Goal: Information Seeking & Learning: Learn about a topic

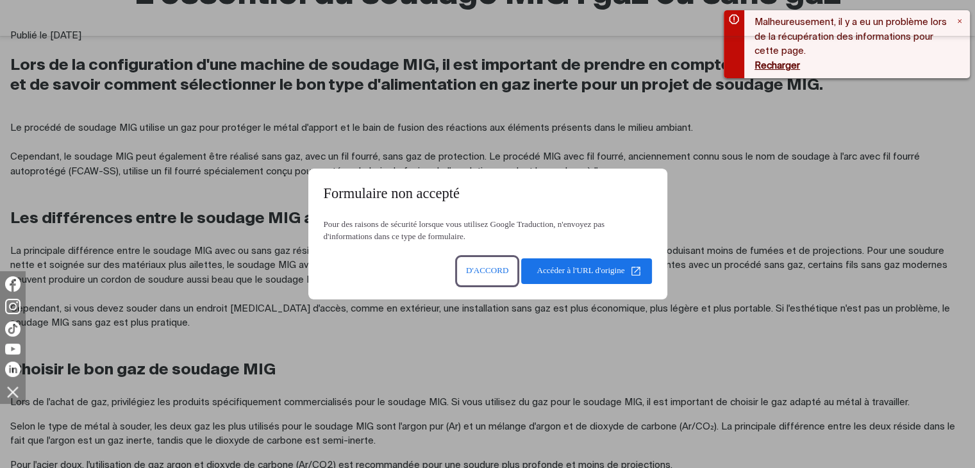
scroll to position [262, 0]
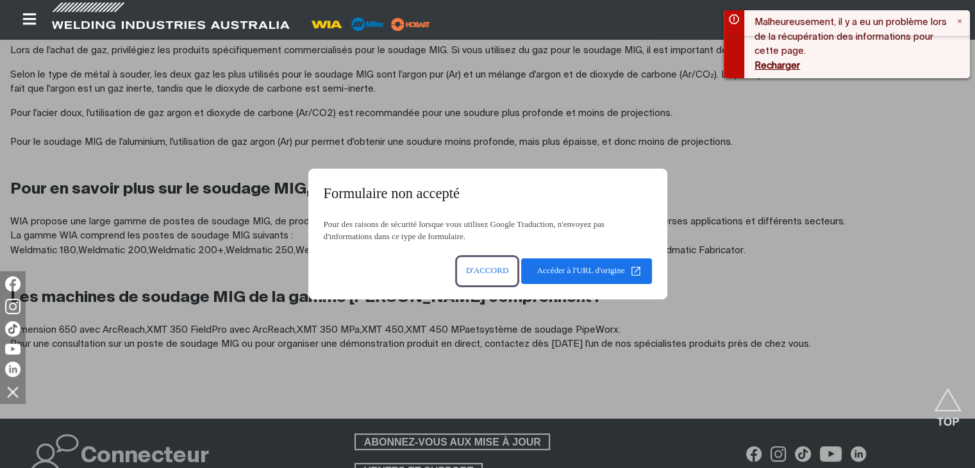
scroll to position [518, 0]
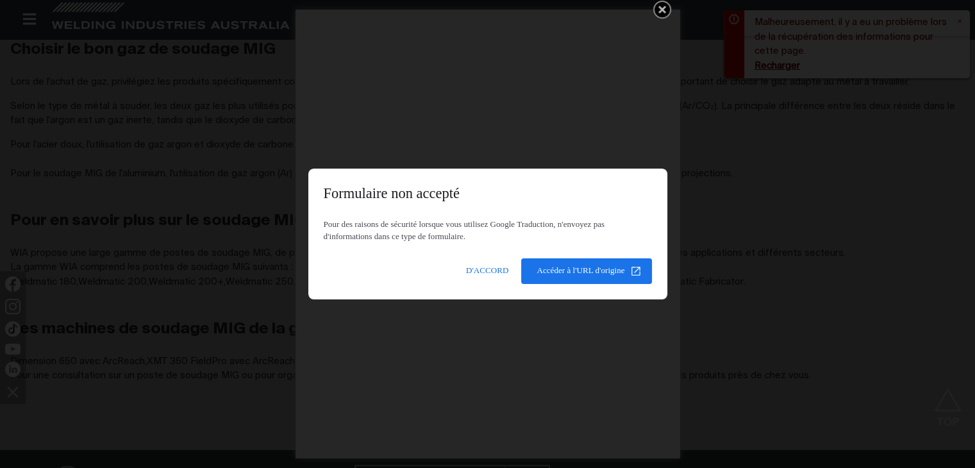
drag, startPoint x: 831, startPoint y: 360, endPoint x: 527, endPoint y: 357, distance: 303.8
click at [527, 299] on dialog "Formulaire non accepté Pour des raisons de sécurité lorsque vous utilisez Googl…" at bounding box center [487, 234] width 359 height 131
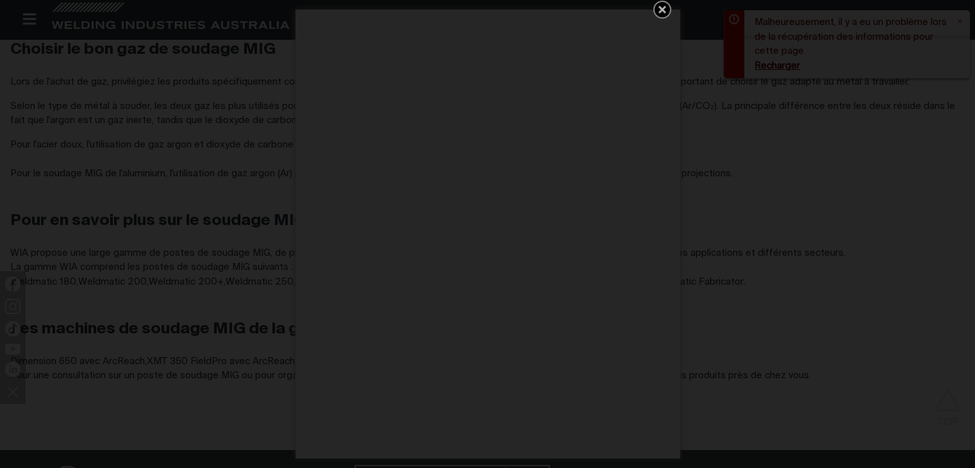
click at [665, 13] on icon "Obtenez 5 guides de soudage WIA gratuits !" at bounding box center [661, 9] width 15 height 15
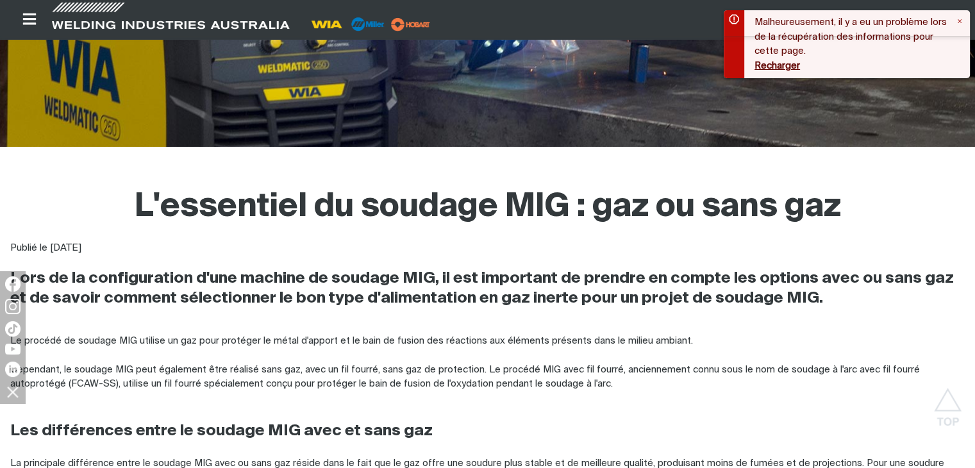
scroll to position [313, 0]
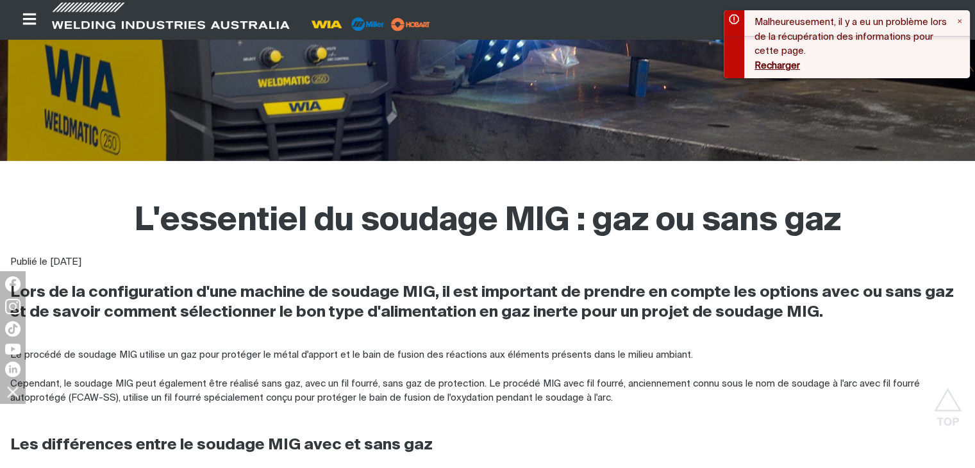
drag, startPoint x: 802, startPoint y: 265, endPoint x: 154, endPoint y: 219, distance: 648.9
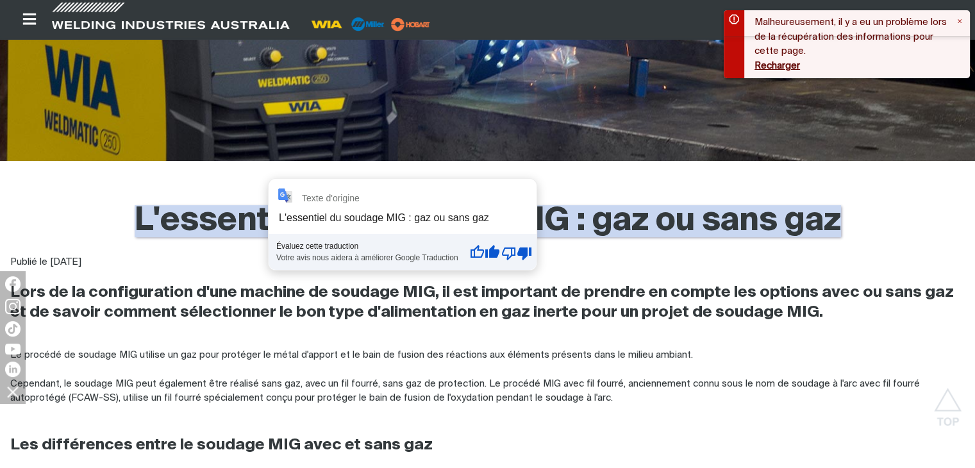
drag, startPoint x: 277, startPoint y: 206, endPoint x: 187, endPoint y: 247, distance: 99.2
click at [186, 247] on div "Publié le [DATE]" at bounding box center [487, 262] width 954 height 40
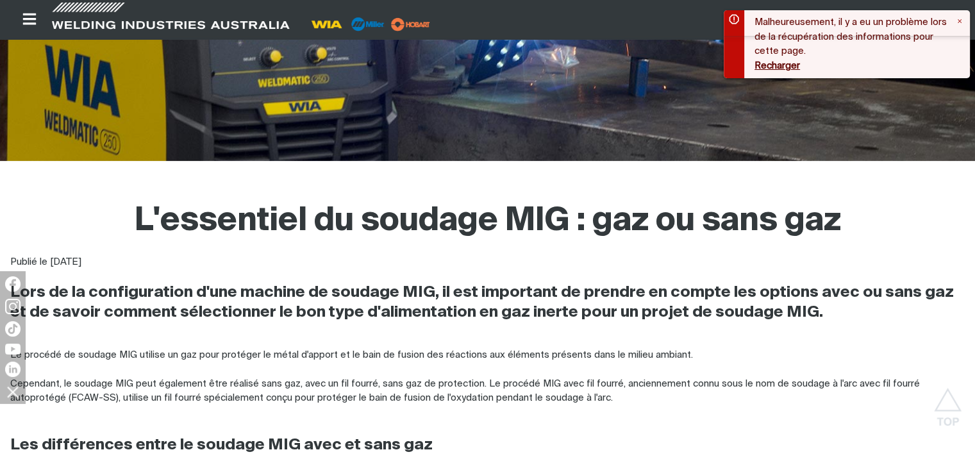
drag, startPoint x: 814, startPoint y: 264, endPoint x: 145, endPoint y: 231, distance: 669.3
drag, startPoint x: 231, startPoint y: 211, endPoint x: 182, endPoint y: 294, distance: 96.3
copy div "L'ipsumdolo si ametcon ADI : eli se doei tem Incidi ut 80.6.89 Labo et do magna…"
